Goal: Check status: Check status

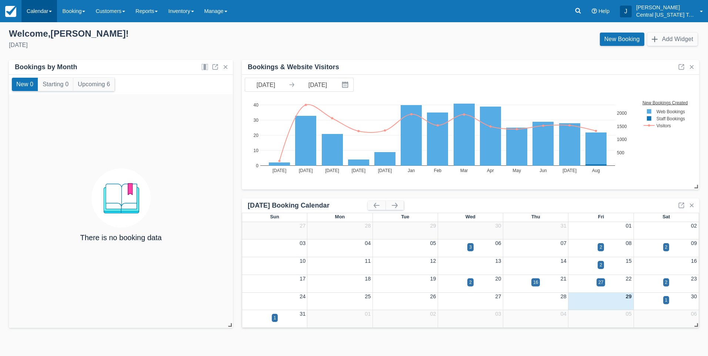
click at [40, 11] on link "Calendar" at bounding box center [39, 11] width 36 height 22
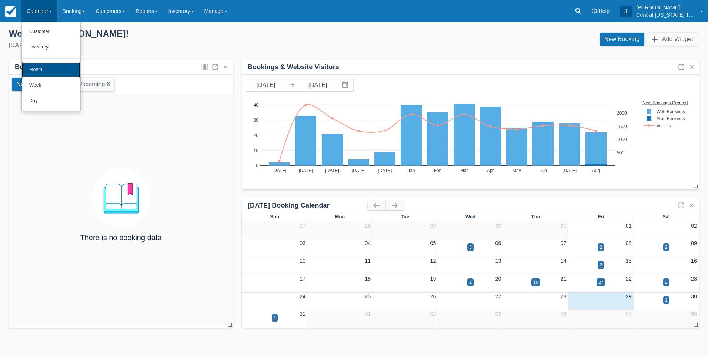
click at [44, 69] on link "Month" at bounding box center [51, 70] width 58 height 16
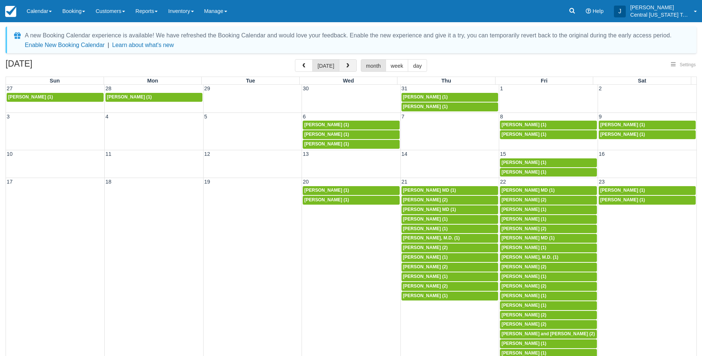
click at [347, 66] on span "button" at bounding box center [347, 65] width 5 height 5
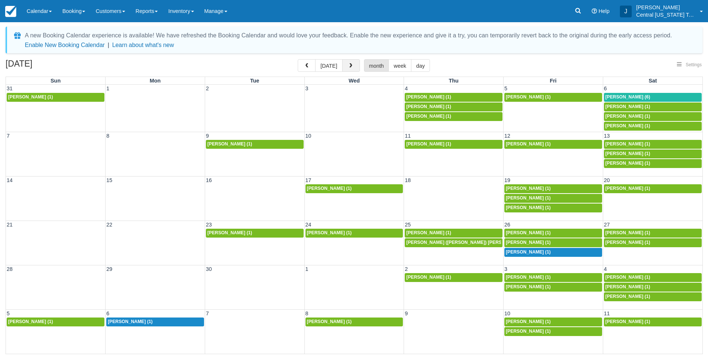
click at [355, 64] on button "button" at bounding box center [351, 65] width 18 height 13
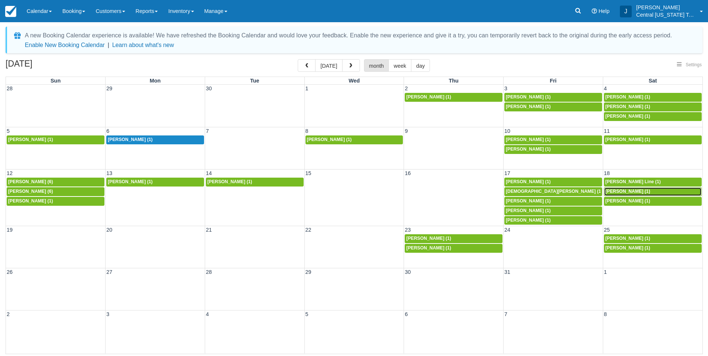
click at [625, 188] on link "[PERSON_NAME] (1)" at bounding box center [653, 191] width 98 height 9
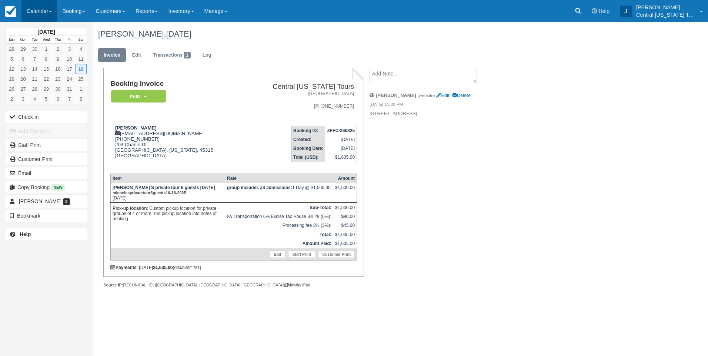
click at [47, 12] on link "Calendar" at bounding box center [39, 11] width 36 height 22
click at [41, 72] on link "Month" at bounding box center [51, 70] width 58 height 16
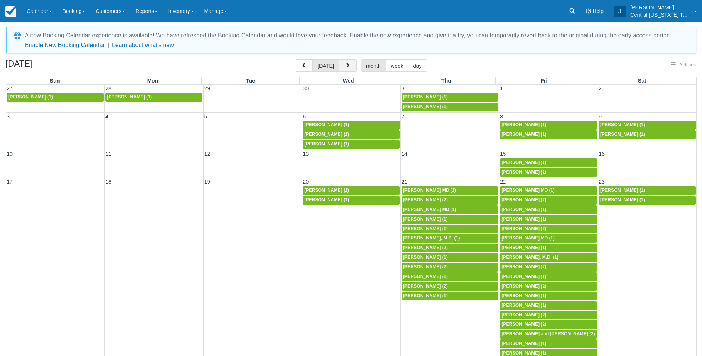
click at [347, 66] on span "button" at bounding box center [347, 65] width 5 height 5
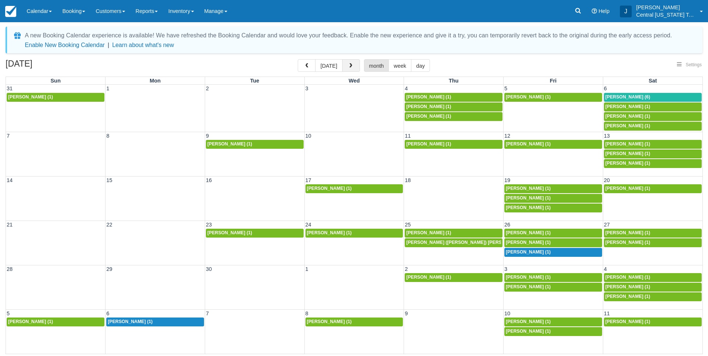
click at [348, 65] on span "button" at bounding box center [350, 65] width 5 height 5
